Goal: Transaction & Acquisition: Subscribe to service/newsletter

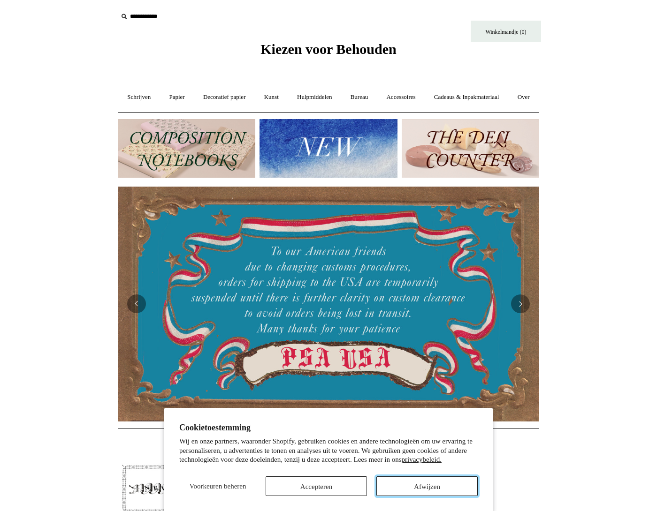
click at [436, 482] on font "Afwijzen" at bounding box center [427, 486] width 26 height 8
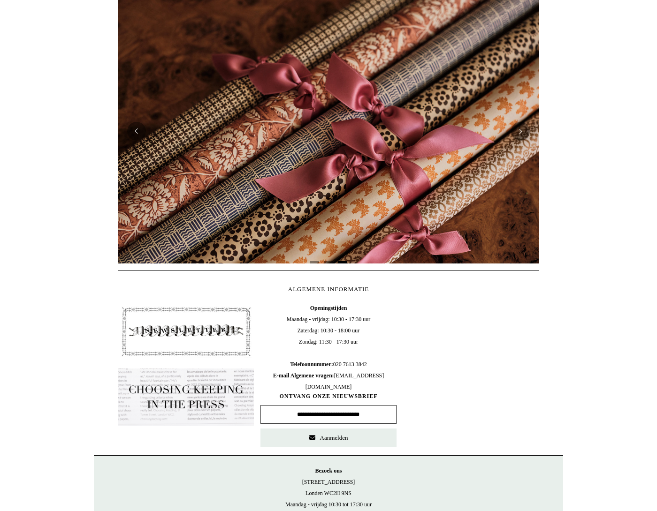
scroll to position [0, 842]
click at [324, 424] on input "text" at bounding box center [328, 414] width 136 height 19
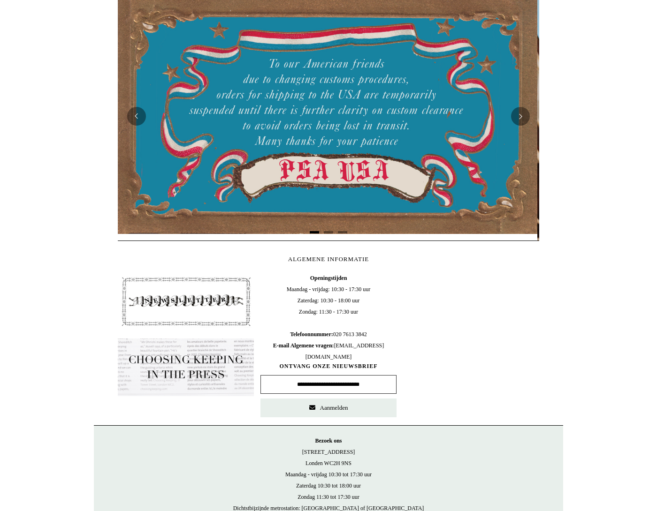
scroll to position [0, 0]
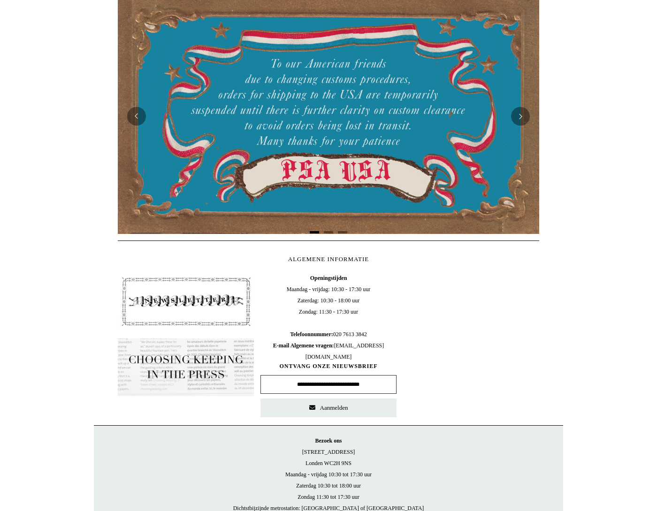
type input "**********"
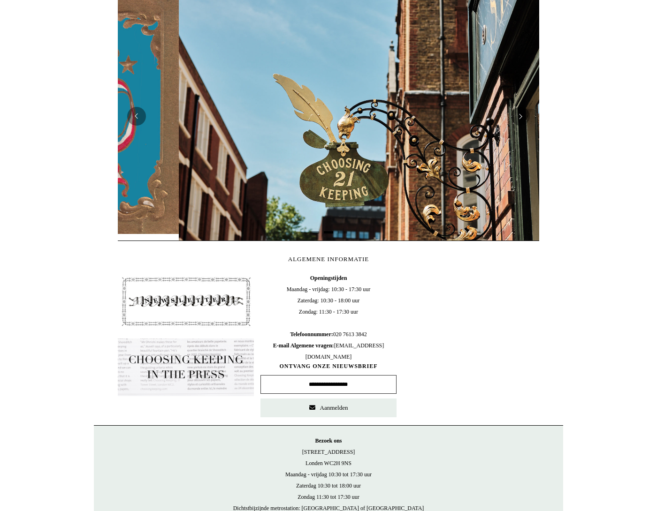
scroll to position [0, 421]
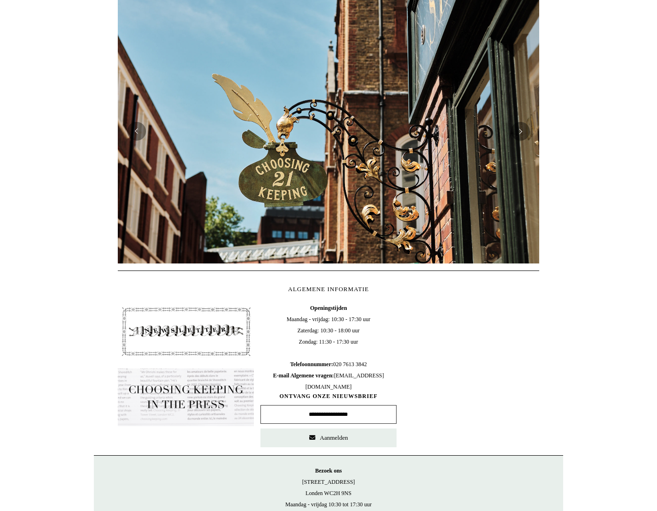
click at [337, 441] on font "Aanmelden" at bounding box center [334, 437] width 28 height 7
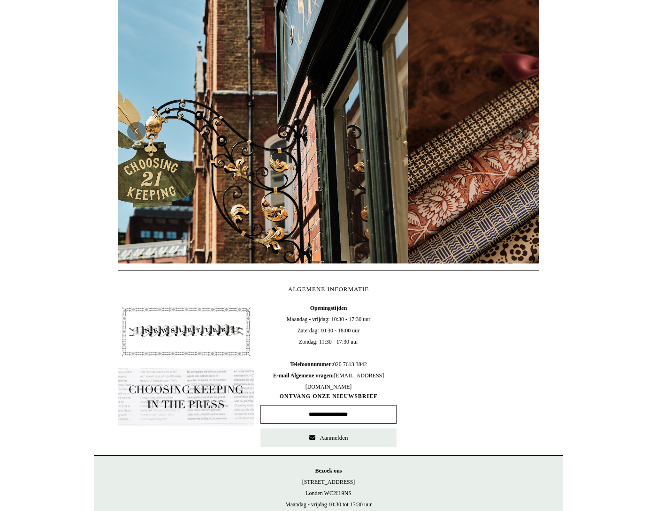
scroll to position [0, 226]
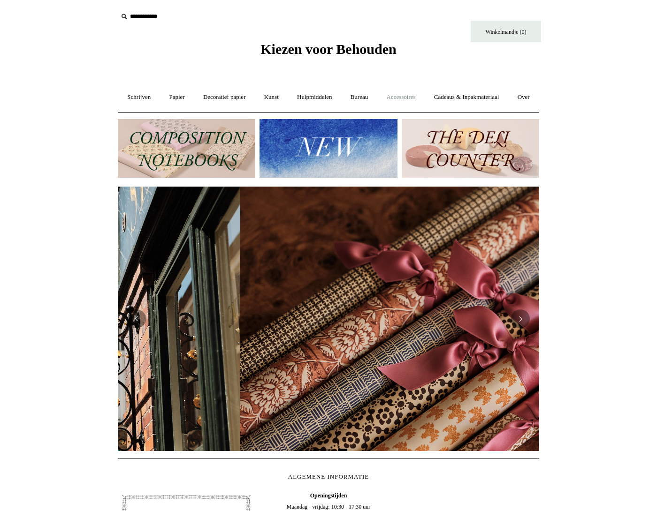
scroll to position [0, 842]
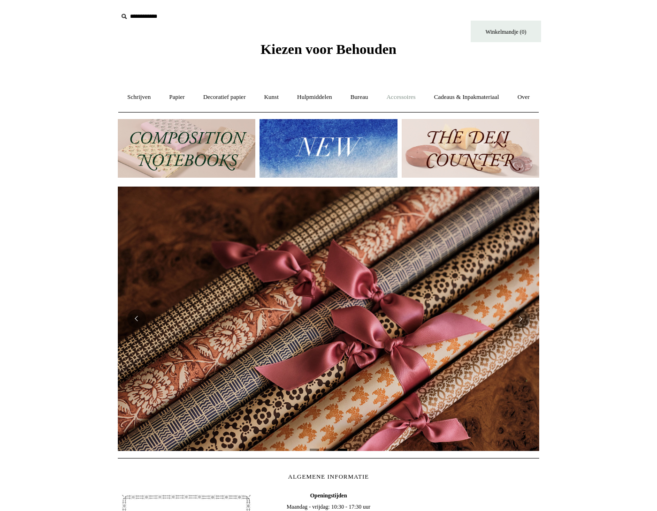
click at [415, 94] on font "Accessoires" at bounding box center [400, 96] width 29 height 7
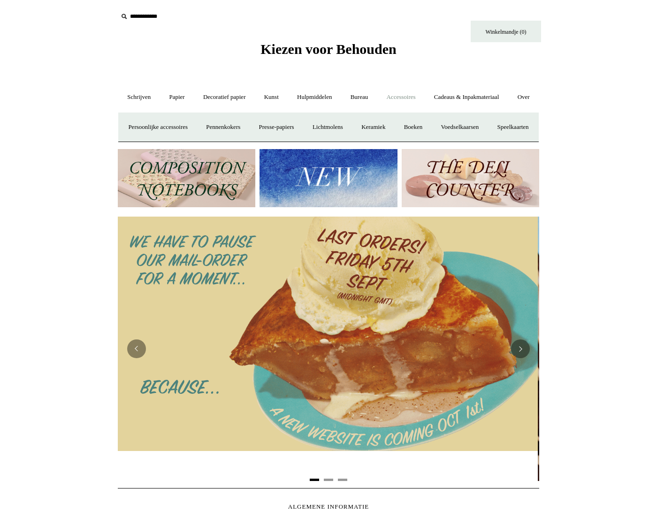
scroll to position [0, 0]
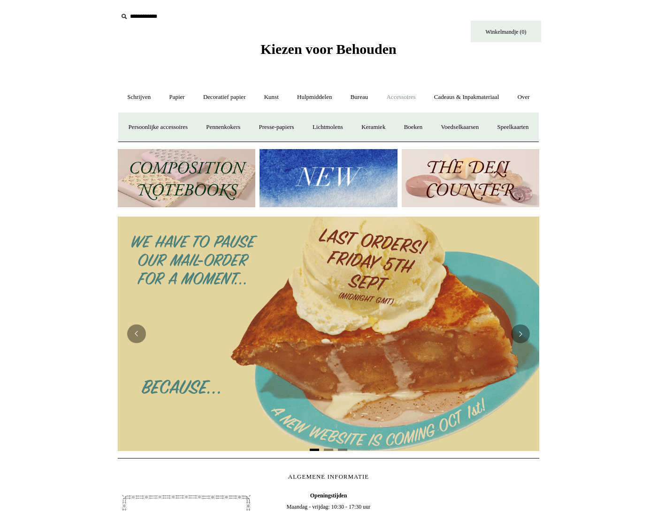
click at [332, 208] on img at bounding box center [327, 178] width 137 height 59
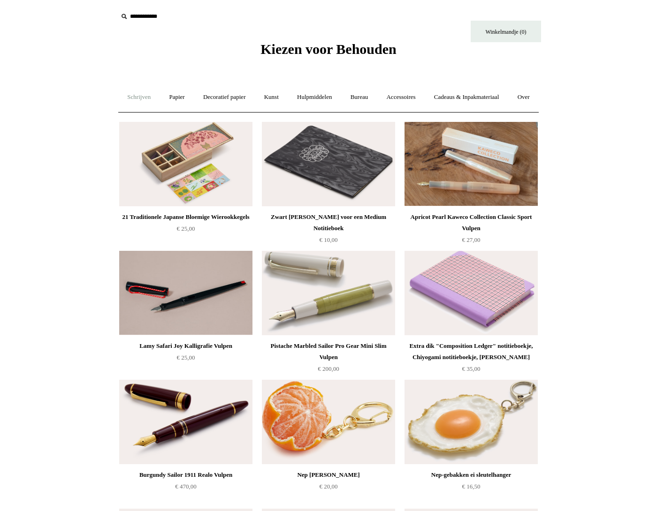
click at [149, 95] on font "Schrijven" at bounding box center [138, 96] width 23 height 7
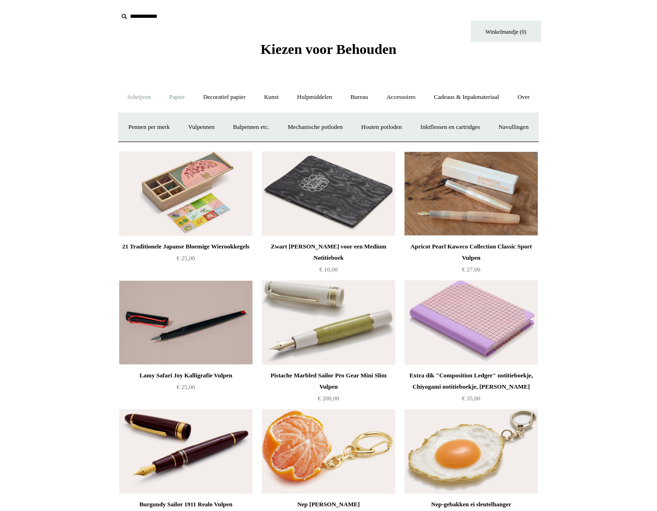
click at [184, 96] on font "Papier" at bounding box center [176, 96] width 15 height 7
click at [179, 130] on font "Notitieboekjes" at bounding box center [190, 126] width 36 height 7
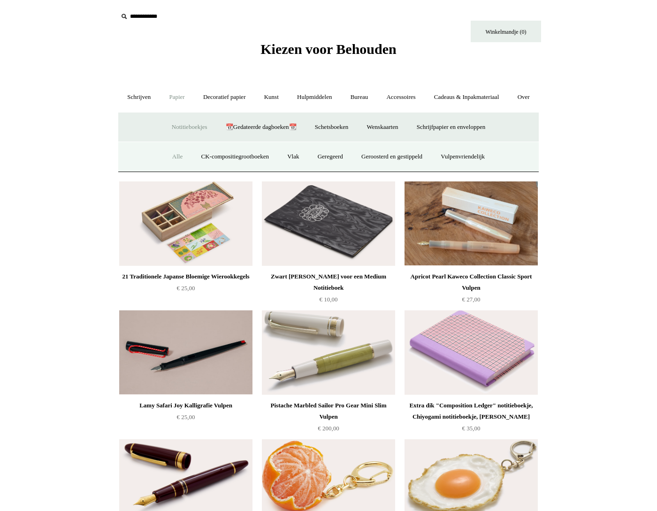
click at [173, 160] on font "Alle" at bounding box center [177, 156] width 10 height 7
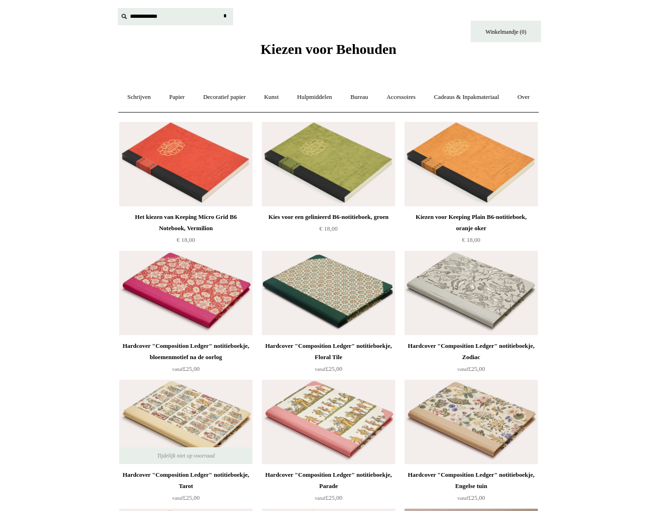
click at [151, 18] on input "text" at bounding box center [175, 16] width 115 height 17
type input "*"
type input "**********"
click at [220, 8] on input "*" at bounding box center [224, 16] width 9 height 16
